Goal: Navigation & Orientation: Find specific page/section

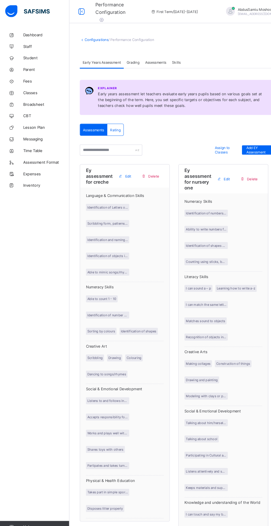
click at [32, 55] on span "Student" at bounding box center [44, 55] width 44 height 4
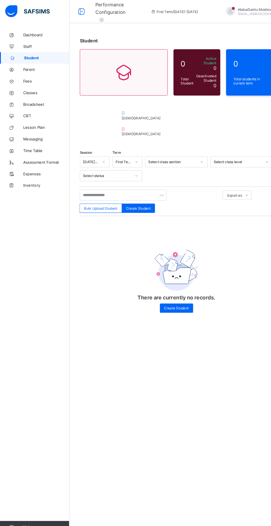
click at [36, 33] on span "Dashboard" at bounding box center [44, 33] width 44 height 4
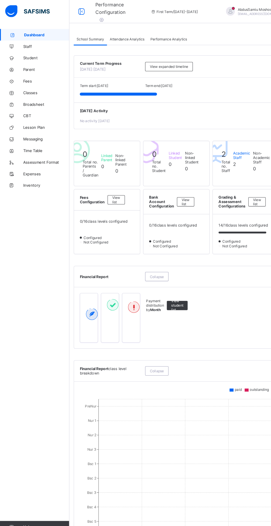
click at [31, 66] on span "Parent" at bounding box center [44, 66] width 44 height 4
